Goal: Information Seeking & Learning: Check status

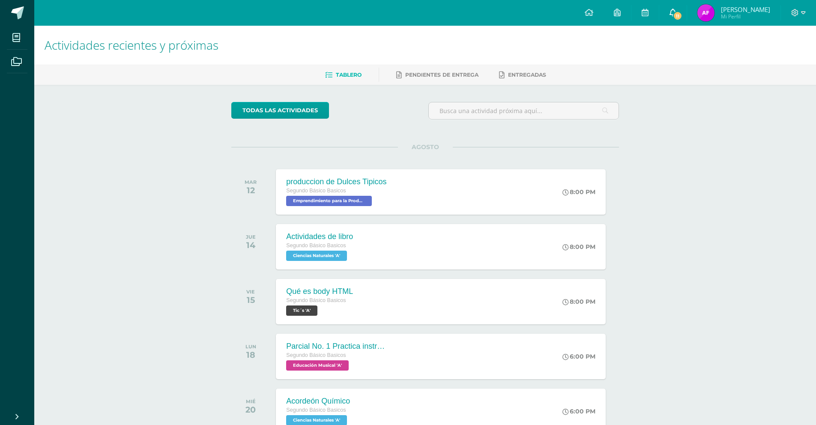
click at [679, 15] on span "11" at bounding box center [677, 15] width 9 height 9
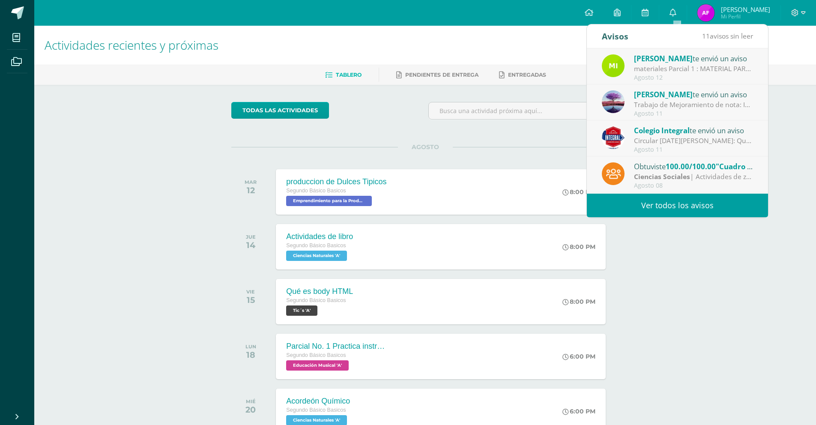
click at [683, 203] on link "Ver todos los avisos" at bounding box center [677, 206] width 181 height 24
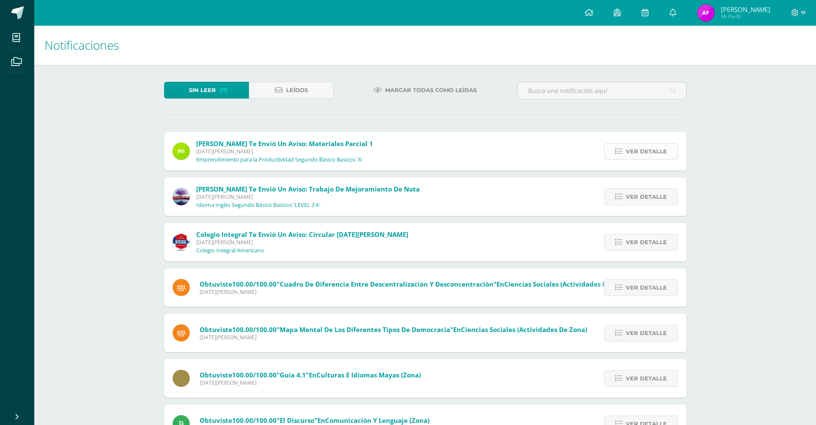
click at [647, 154] on span "Ver detalle" at bounding box center [646, 151] width 41 height 16
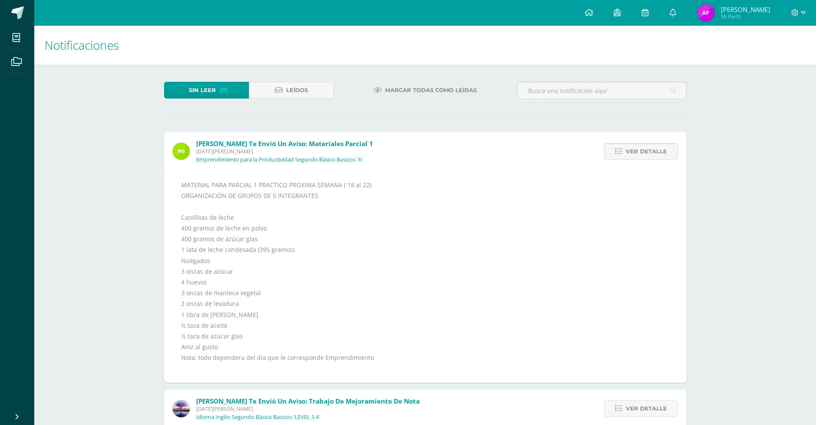
drag, startPoint x: 647, startPoint y: 154, endPoint x: 651, endPoint y: 155, distance: 4.3
click at [647, 154] on span "Ver detalle" at bounding box center [646, 151] width 41 height 16
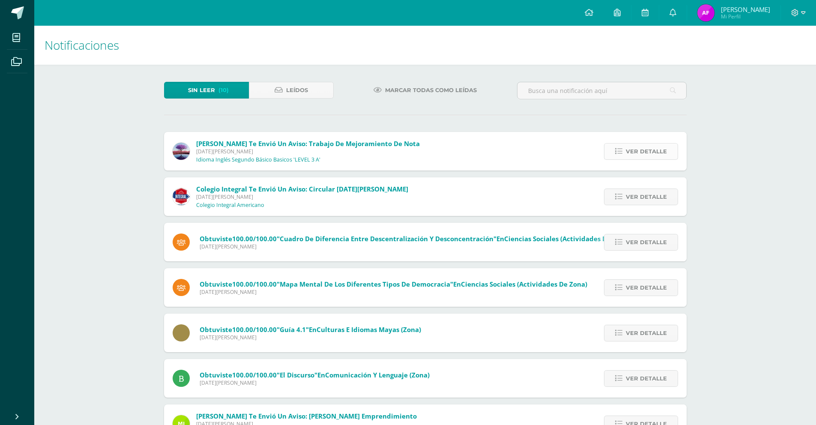
click at [657, 153] on span "Ver detalle" at bounding box center [646, 151] width 41 height 16
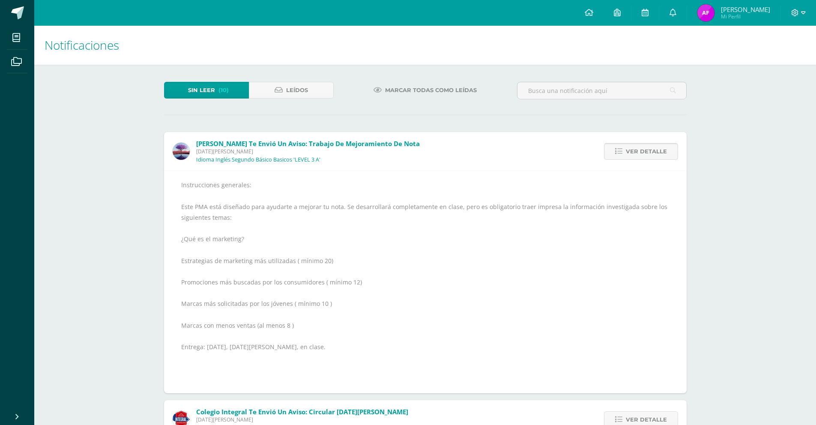
click at [657, 153] on span "Ver detalle" at bounding box center [646, 151] width 41 height 16
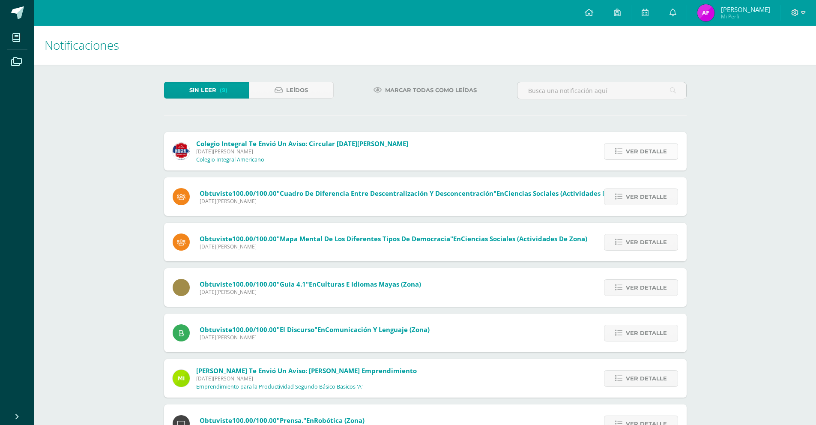
click at [635, 146] on span "Ver detalle" at bounding box center [646, 151] width 41 height 16
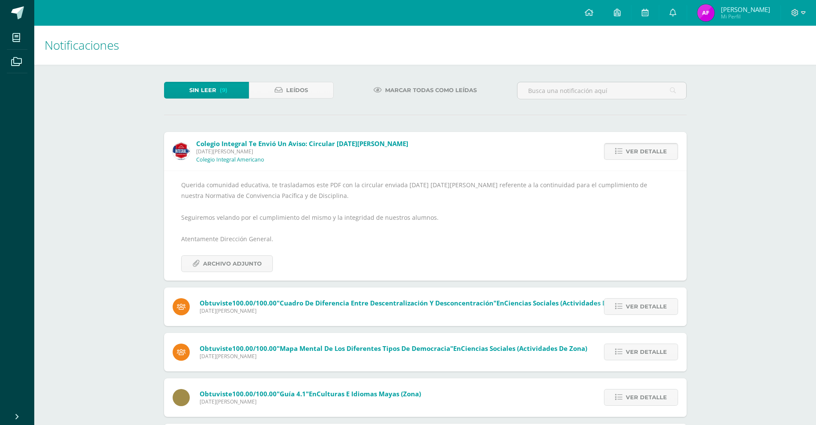
click at [646, 151] on span "Ver detalle" at bounding box center [646, 151] width 41 height 16
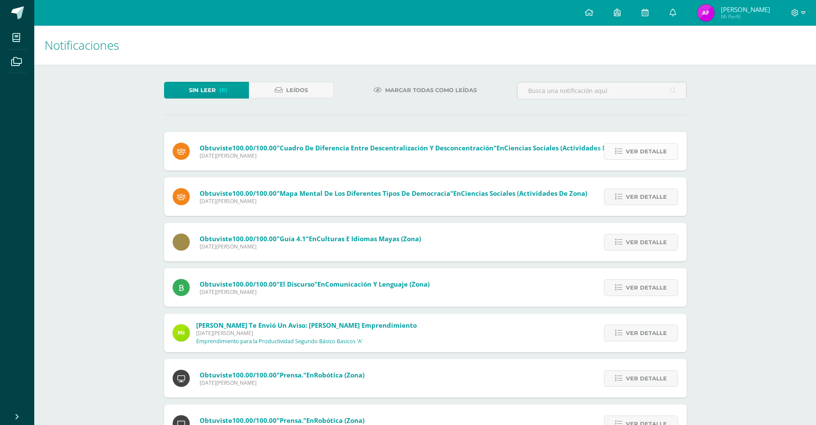
click at [646, 151] on span "Ver detalle" at bounding box center [646, 151] width 41 height 16
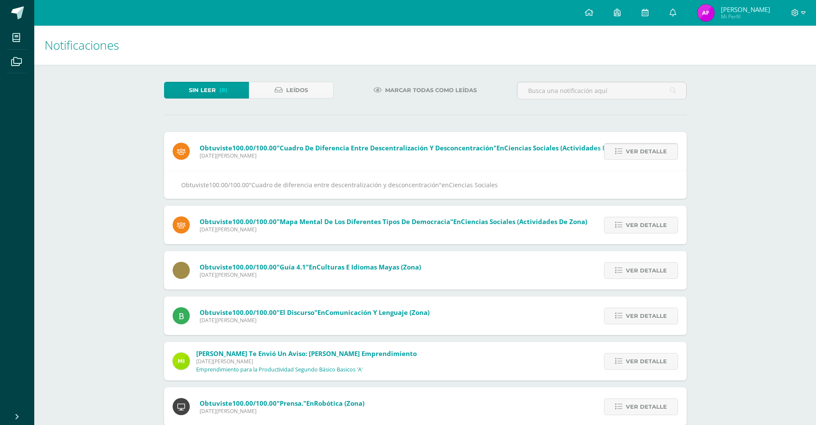
click at [646, 152] on span "Ver detalle" at bounding box center [646, 151] width 41 height 16
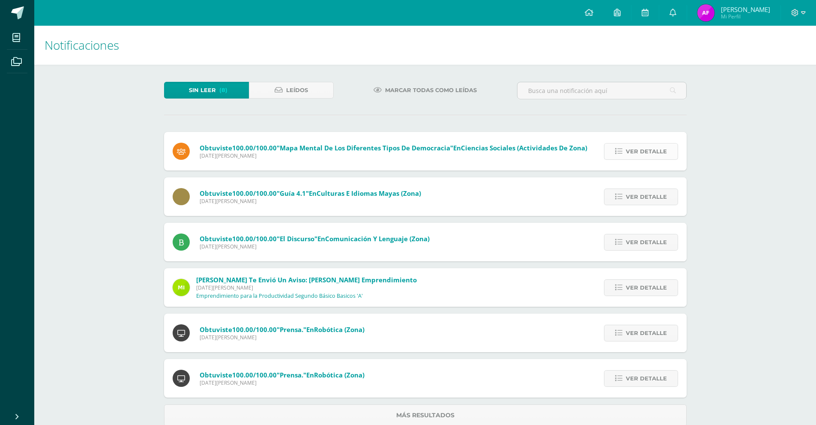
drag, startPoint x: 646, startPoint y: 152, endPoint x: 642, endPoint y: 155, distance: 4.8
click at [646, 152] on span "Ver detalle" at bounding box center [646, 151] width 41 height 16
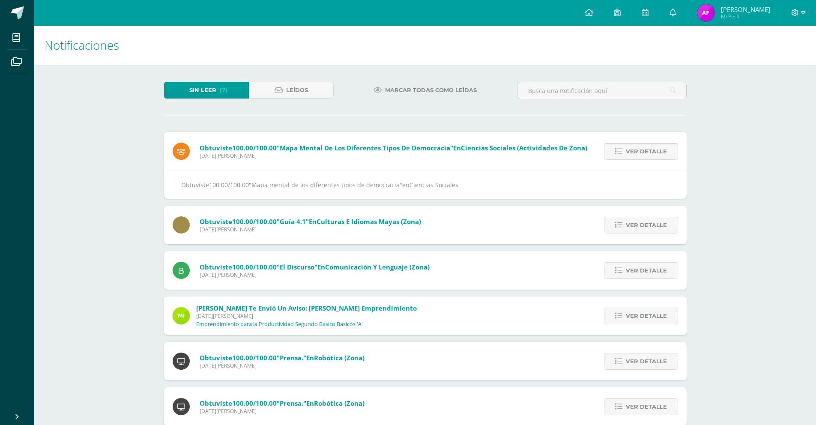
click at [641, 157] on span "Ver detalle" at bounding box center [646, 151] width 41 height 16
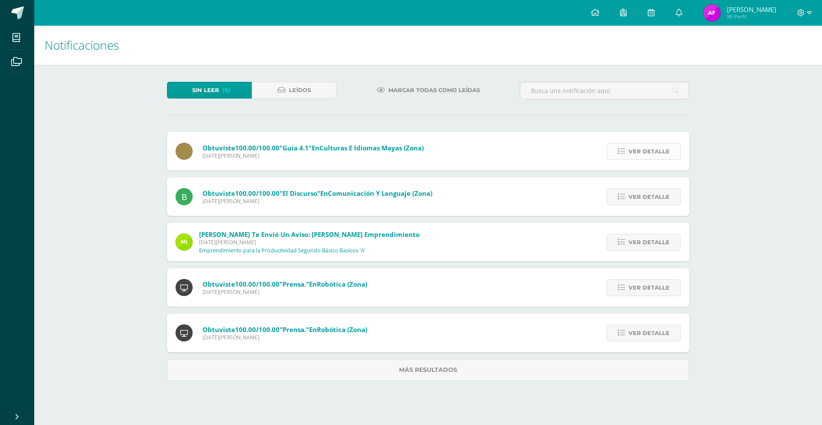
click at [636, 150] on span "Ver detalle" at bounding box center [649, 151] width 41 height 16
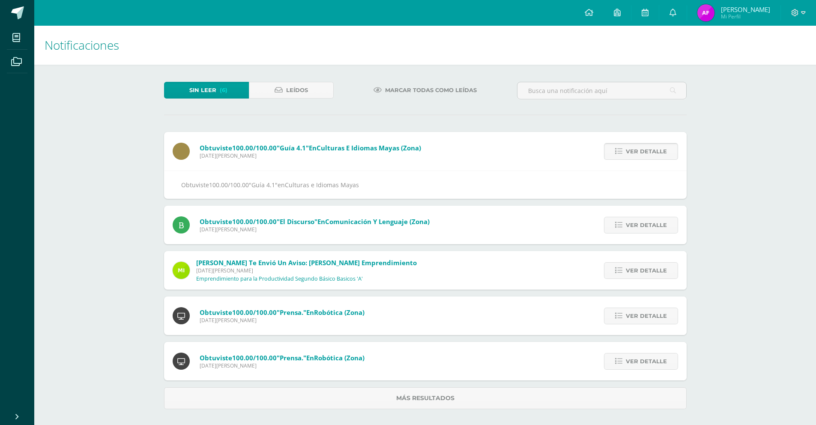
click at [636, 150] on span "Ver detalle" at bounding box center [646, 151] width 41 height 16
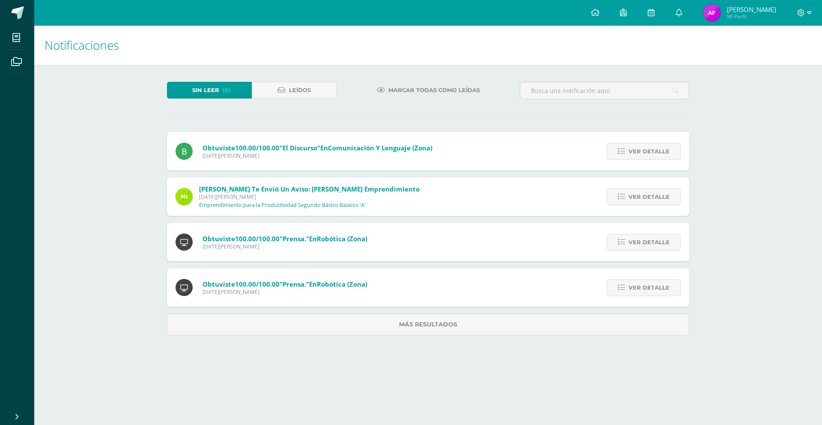
click at [636, 150] on span "Ver detalle" at bounding box center [649, 151] width 41 height 16
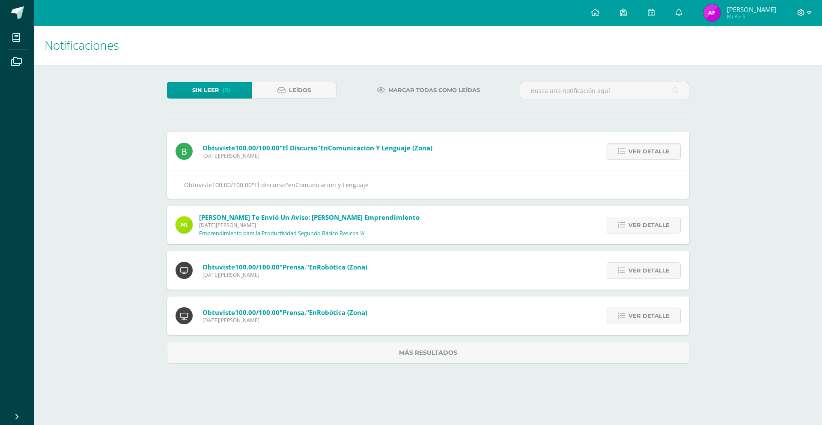
click at [636, 150] on span "Ver detalle" at bounding box center [649, 151] width 41 height 16
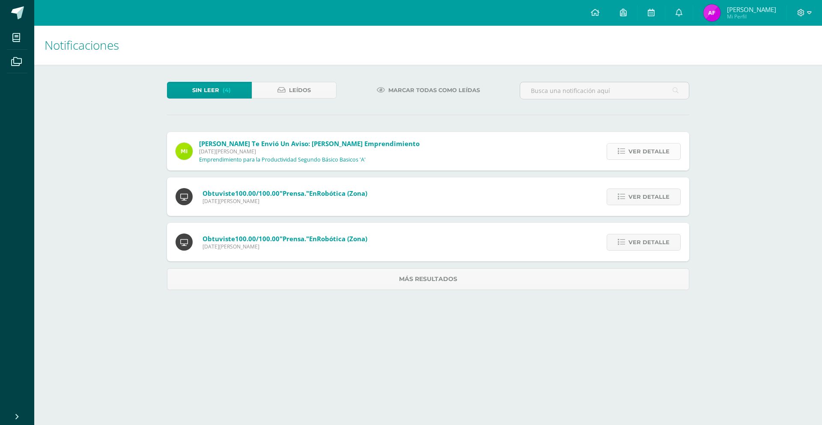
click at [637, 151] on span "Ver detalle" at bounding box center [649, 151] width 41 height 16
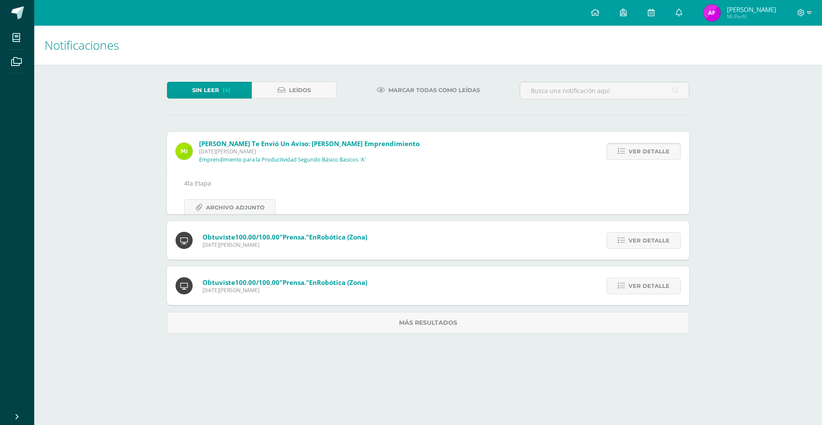
click at [637, 151] on span "Ver detalle" at bounding box center [649, 151] width 41 height 16
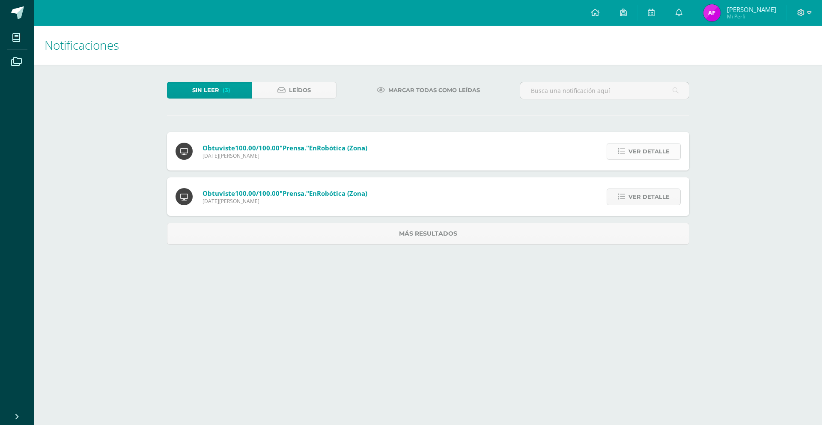
click at [660, 150] on span "Ver detalle" at bounding box center [649, 151] width 41 height 16
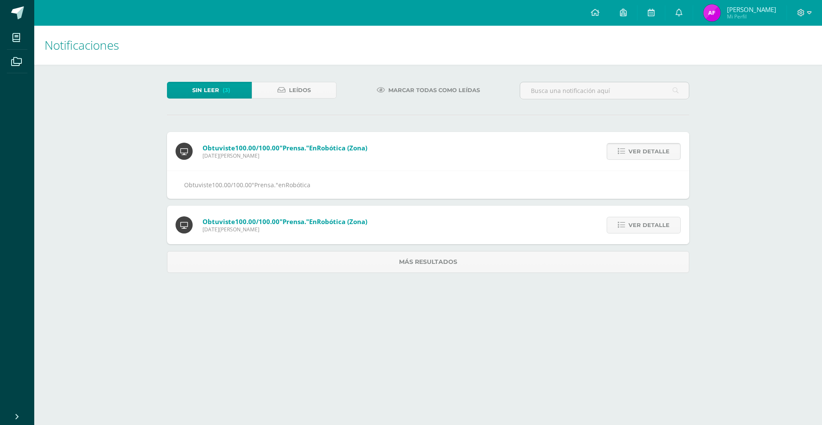
click at [660, 150] on span "Ver detalle" at bounding box center [649, 151] width 41 height 16
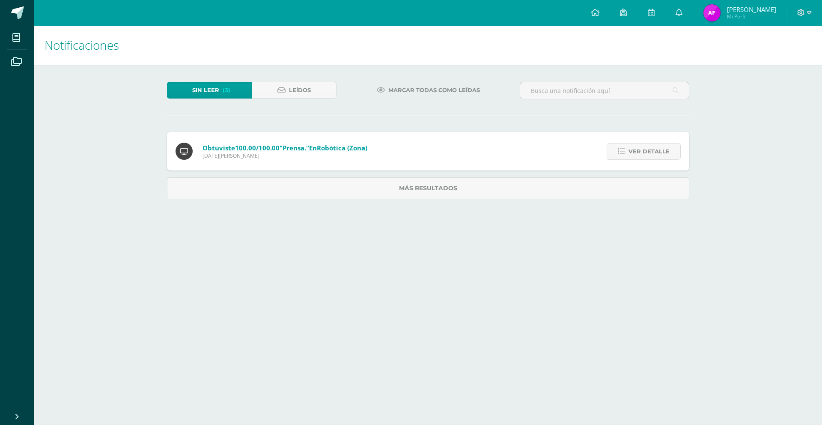
click at [660, 150] on span "Ver detalle" at bounding box center [649, 151] width 41 height 16
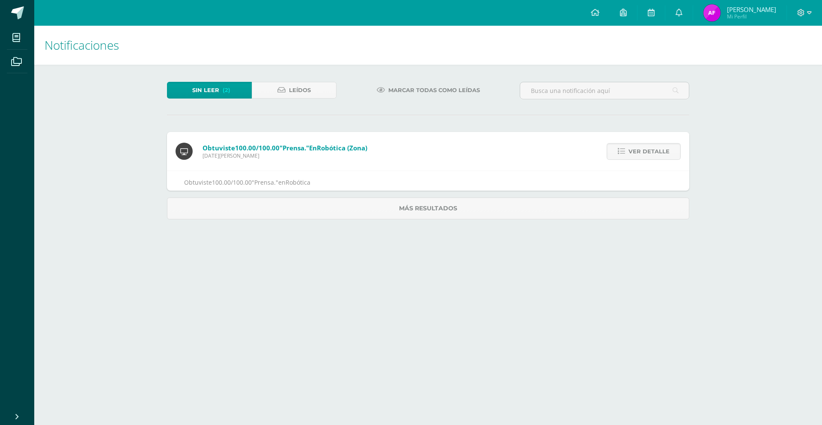
click at [660, 150] on span "Ver detalle" at bounding box center [649, 151] width 41 height 16
